Goal: Task Accomplishment & Management: Manage account settings

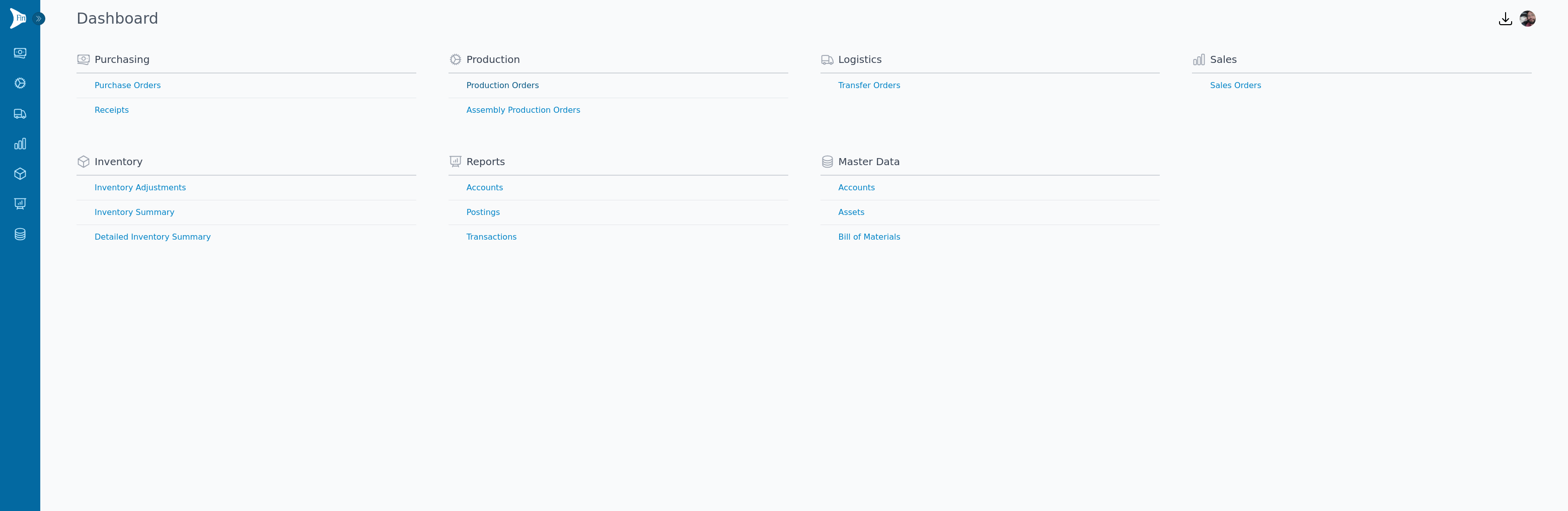
click at [484, 89] on link "Production Orders" at bounding box center [618, 85] width 340 height 24
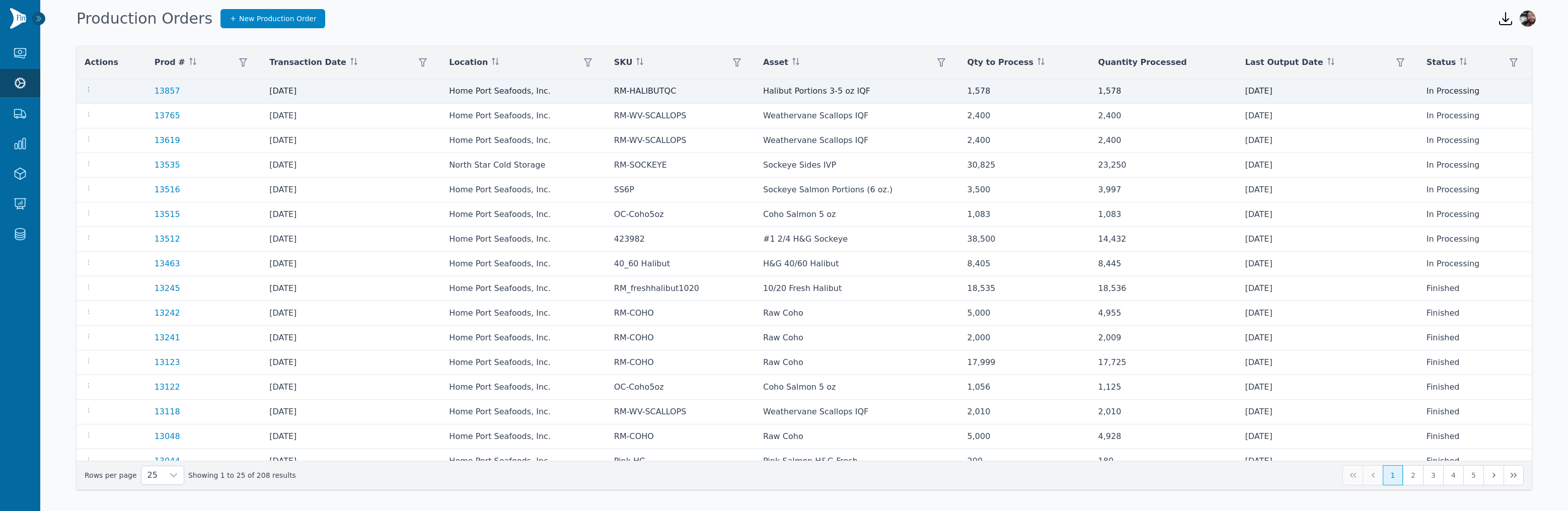
click at [85, 87] on icon "button" at bounding box center [88, 89] width 8 height 8
drag, startPoint x: 141, startPoint y: 83, endPoint x: 149, endPoint y: 81, distance: 8.2
click at [146, 82] on tr "13857 [DATE] Home Port Seafoods, Inc. RM-HALIBUTQC Halibut Portions 3-5 oz IQF …" at bounding box center [804, 91] width 1456 height 25
click at [163, 88] on link "13857" at bounding box center [168, 91] width 26 height 10
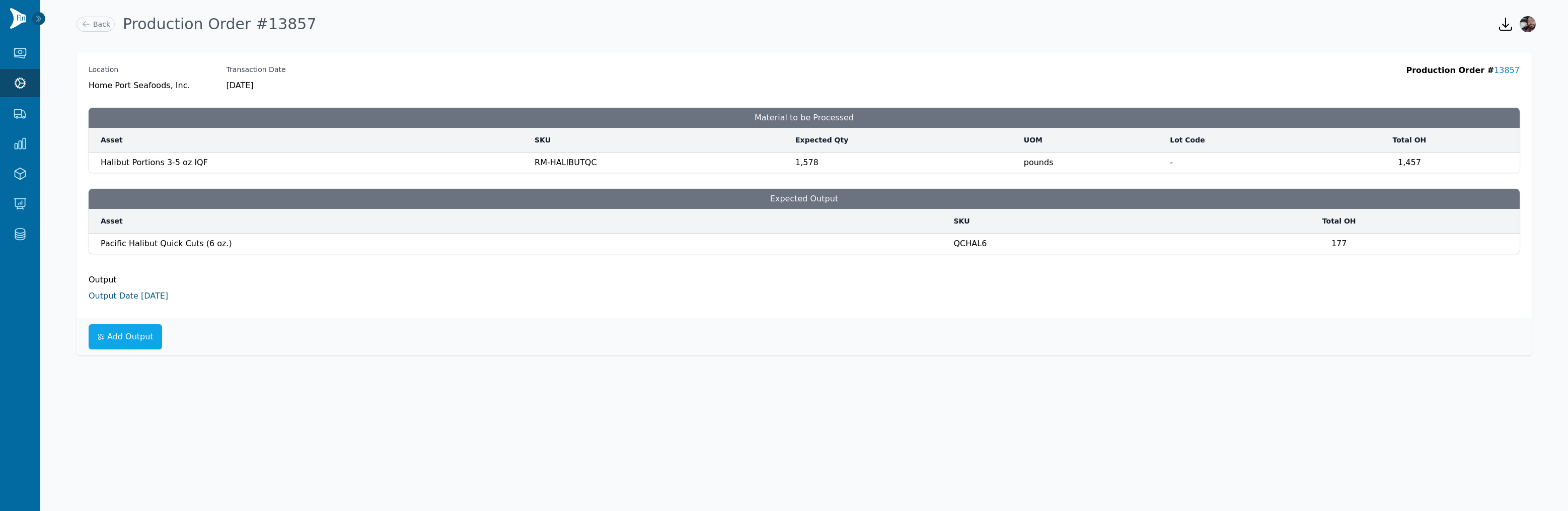
click at [122, 295] on link "Output Date [DATE]" at bounding box center [128, 296] width 80 height 10
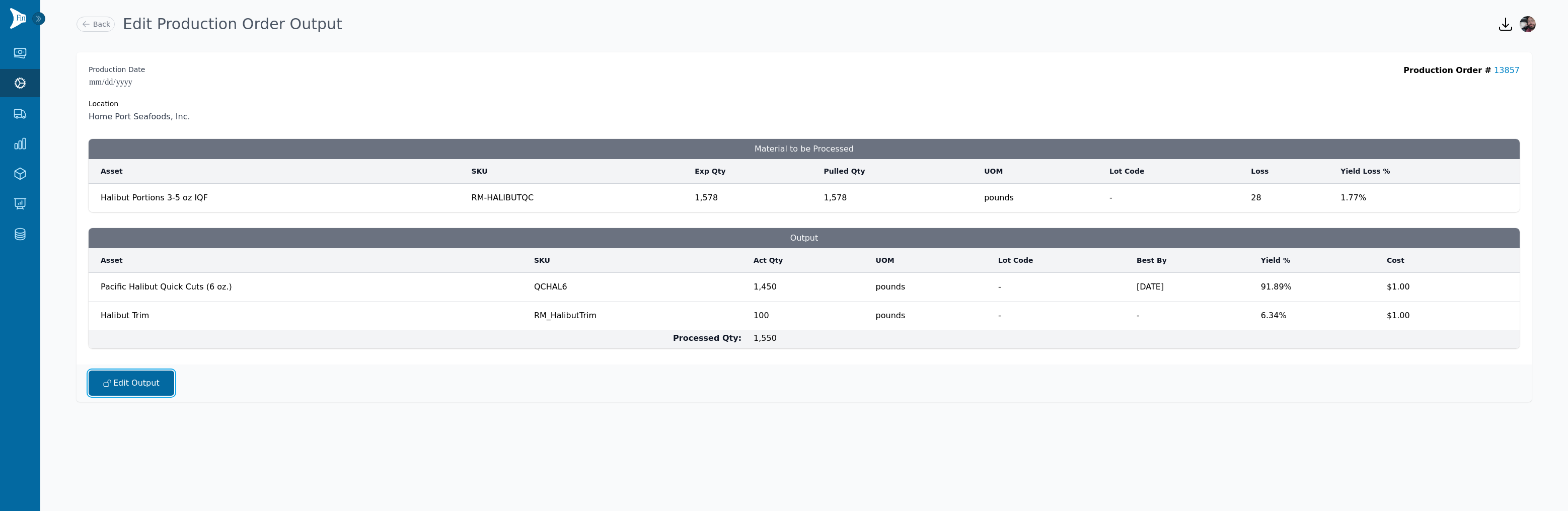
click at [120, 379] on button "Edit Output" at bounding box center [131, 383] width 86 height 25
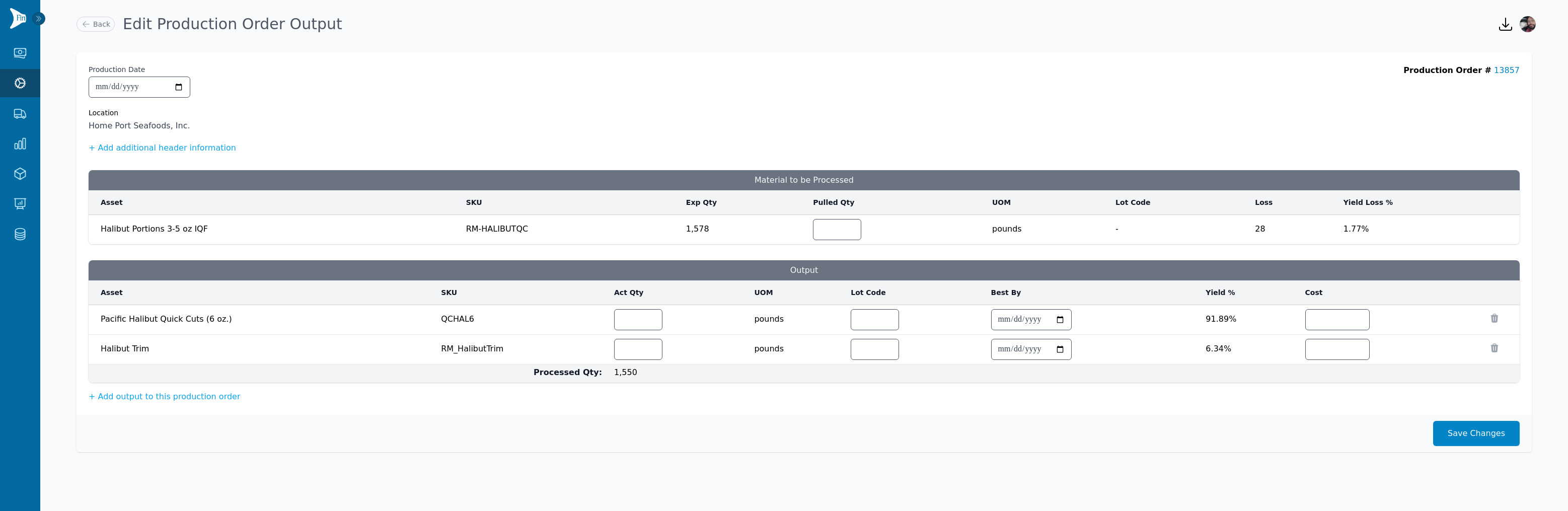
click at [552, 75] on div "**********" at bounding box center [804, 98] width 1431 height 67
